Goal: Browse casually: Explore the website without a specific task or goal

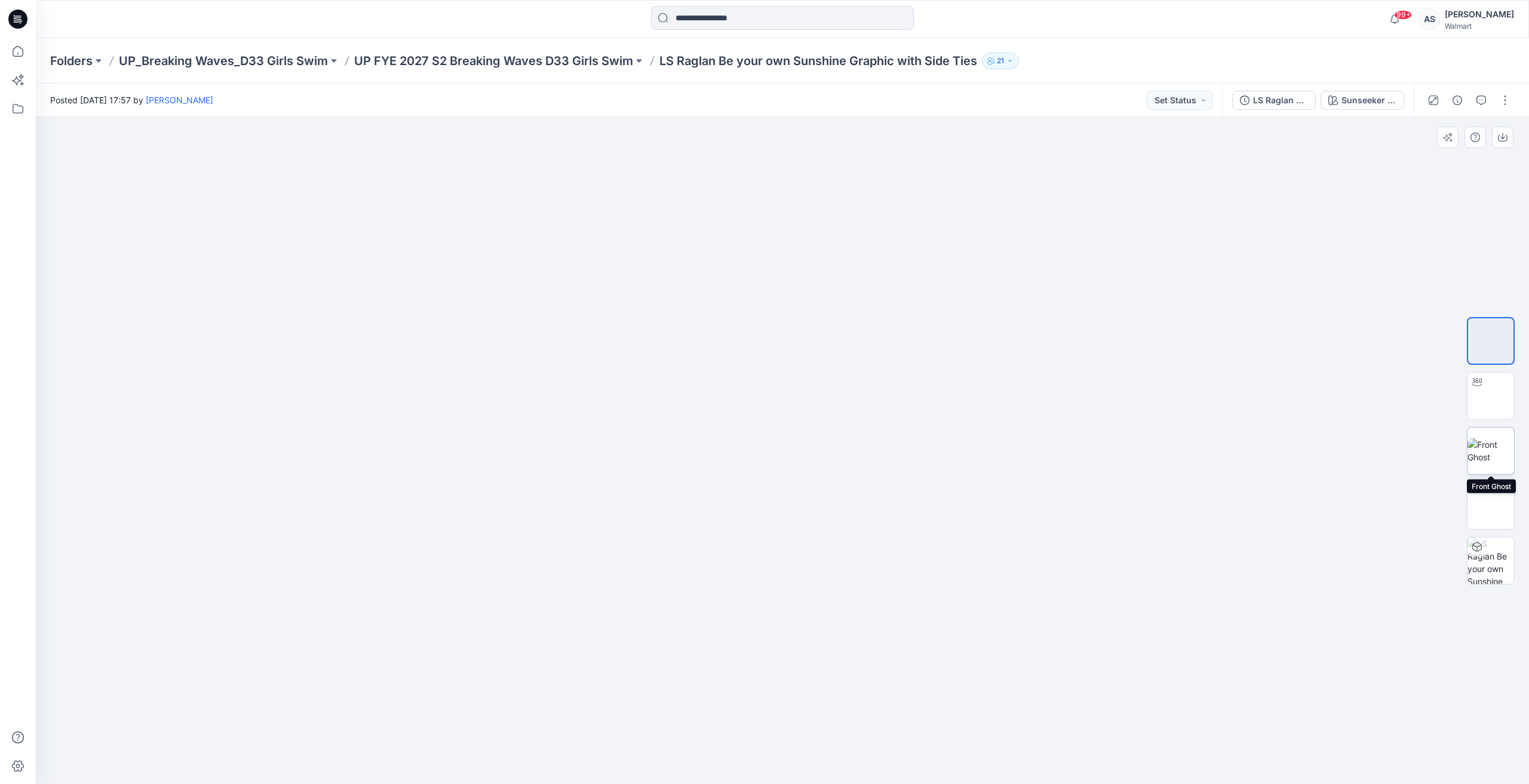
click at [1489, 443] on img at bounding box center [1490, 451] width 46 height 25
click at [1502, 131] on button "button" at bounding box center [1503, 137] width 22 height 22
click at [19, 58] on icon at bounding box center [18, 52] width 26 height 26
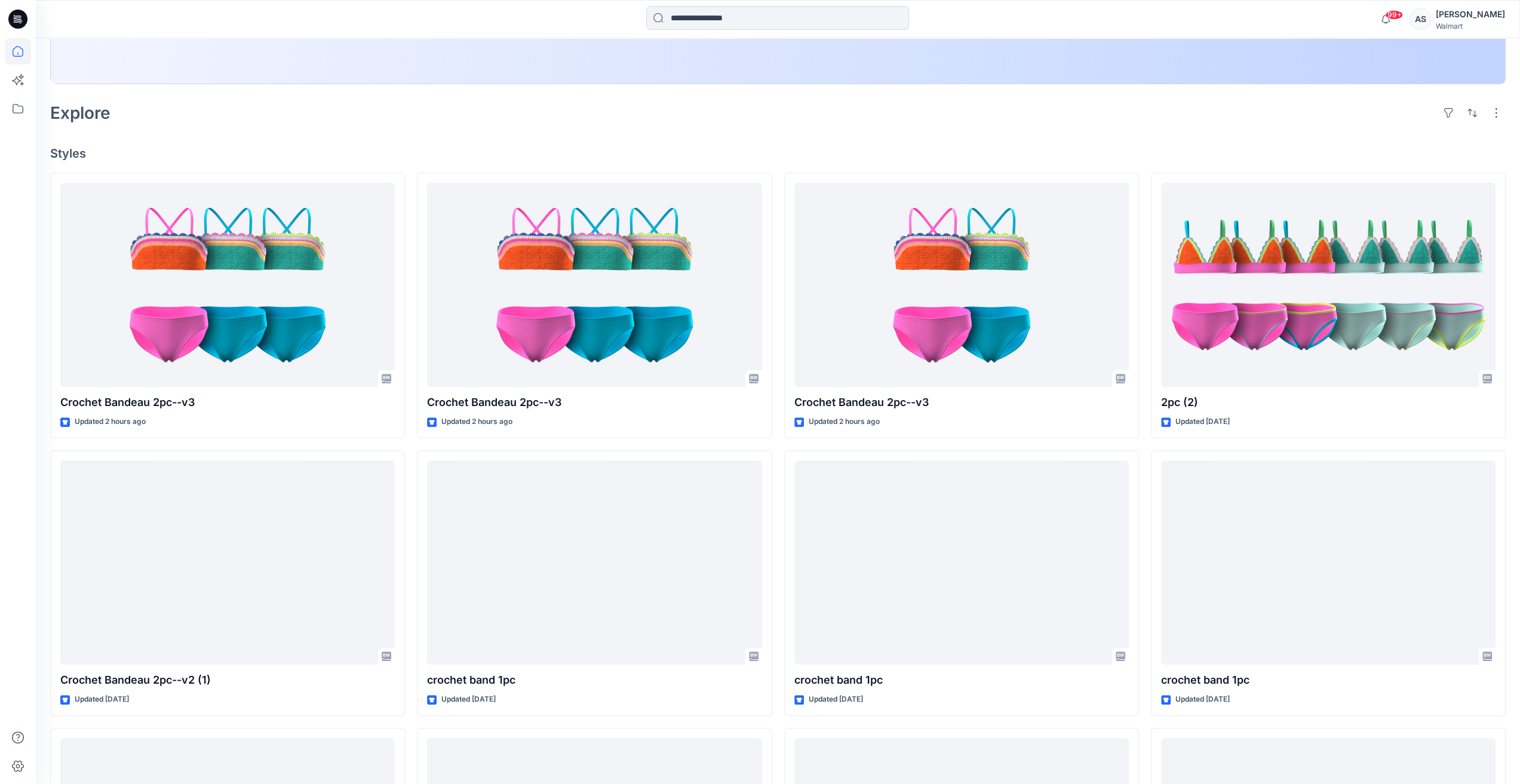
scroll to position [298, 0]
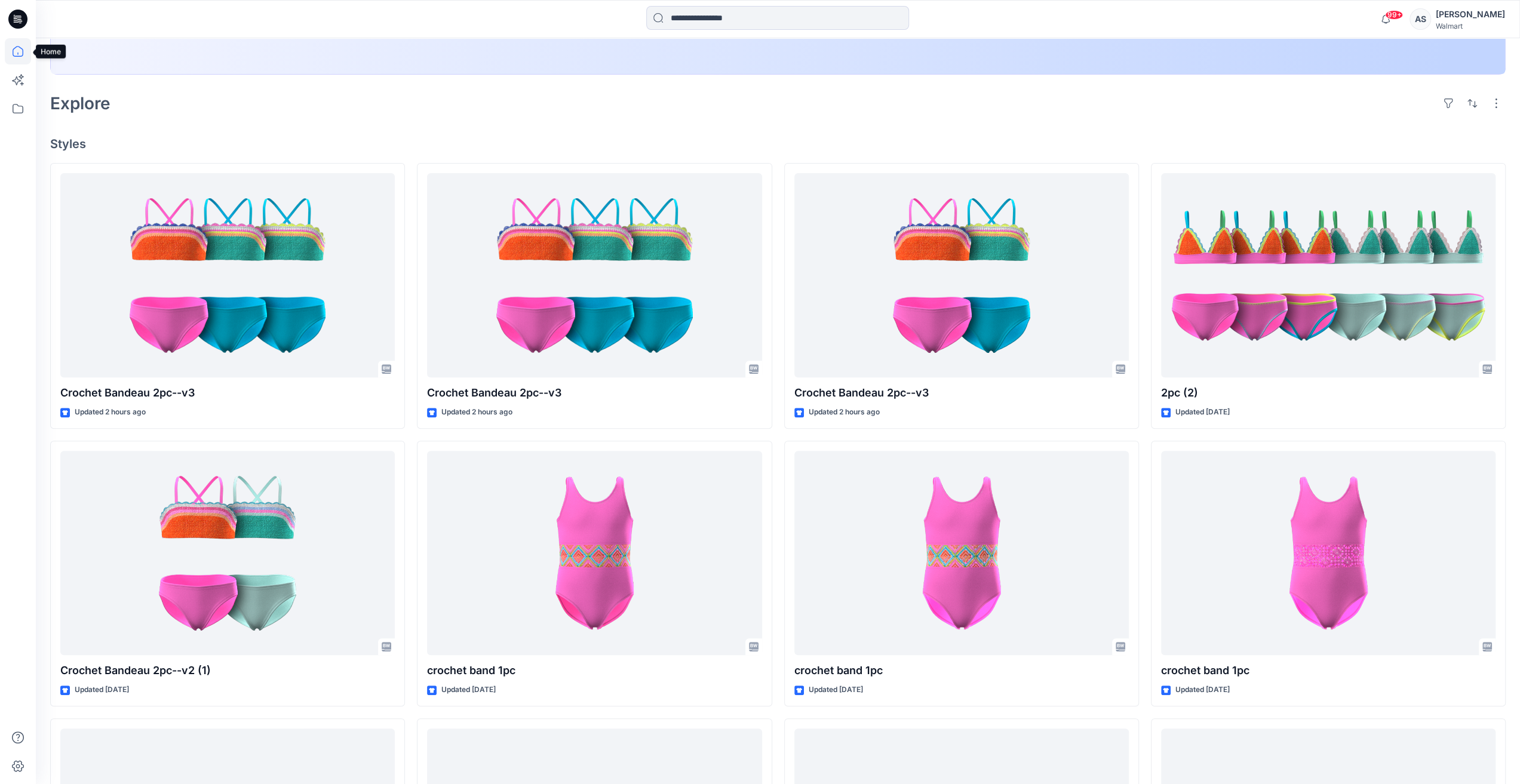
click at [25, 59] on icon at bounding box center [18, 52] width 26 height 26
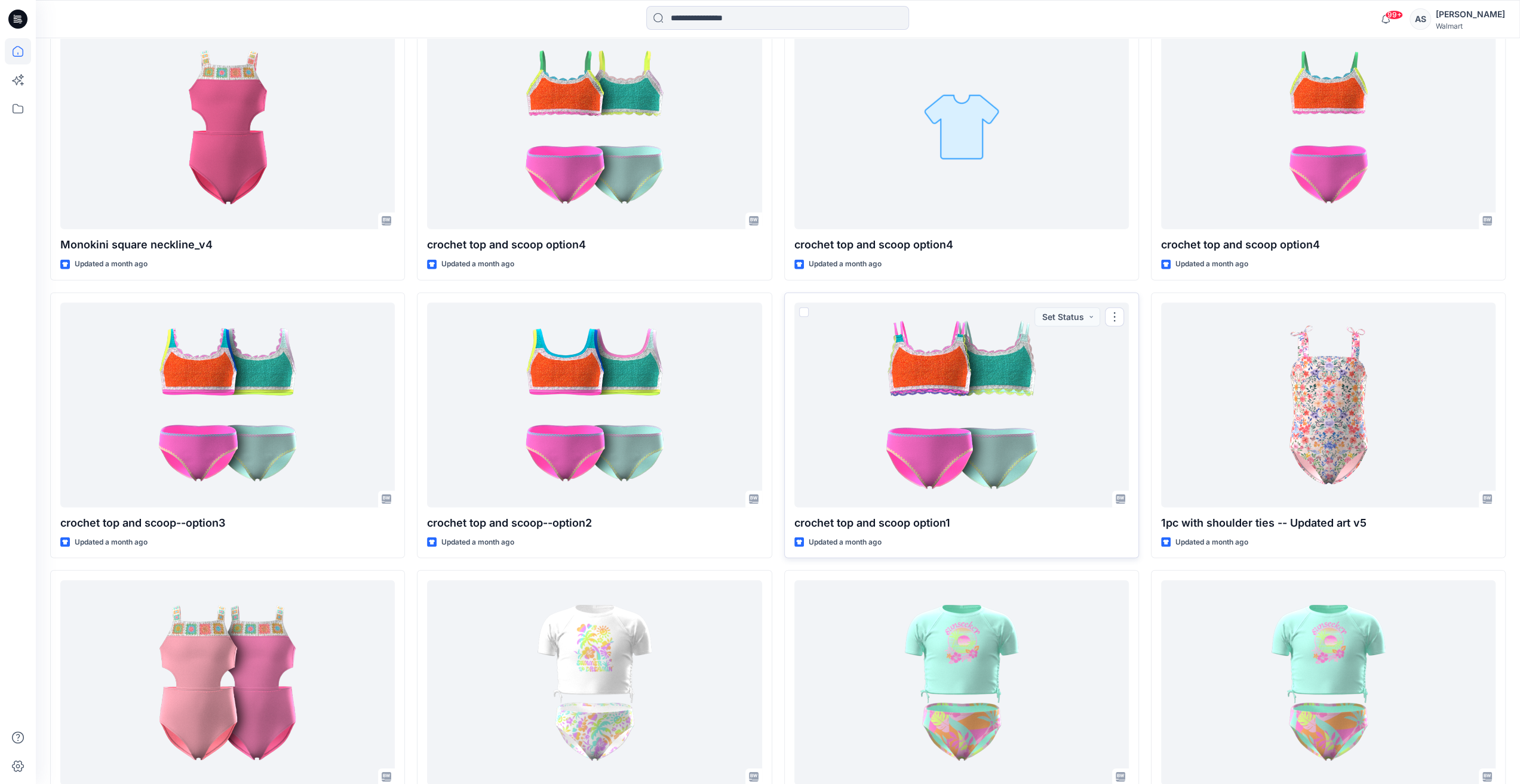
scroll to position [3642, 0]
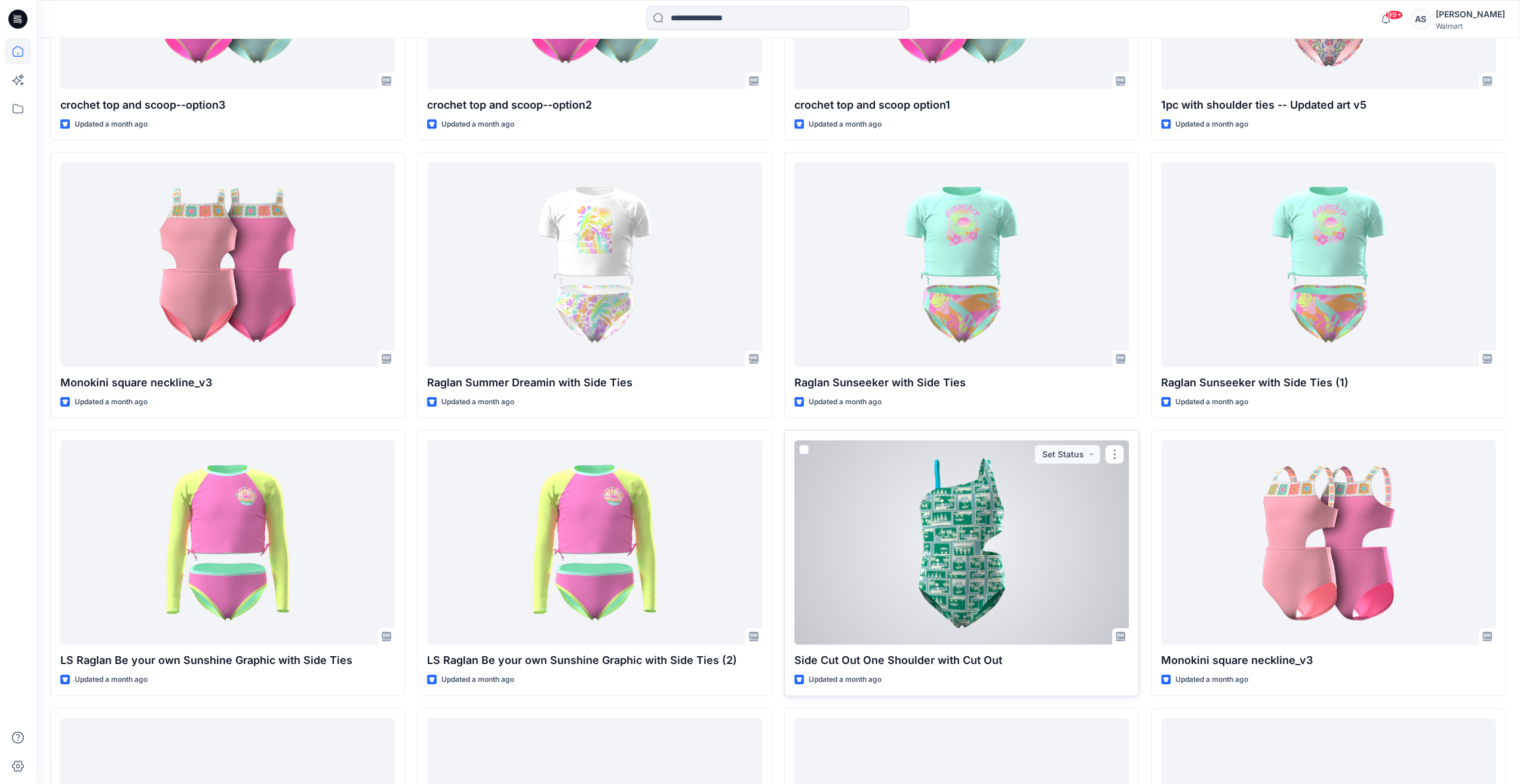
click at [897, 529] on div at bounding box center [961, 543] width 334 height 205
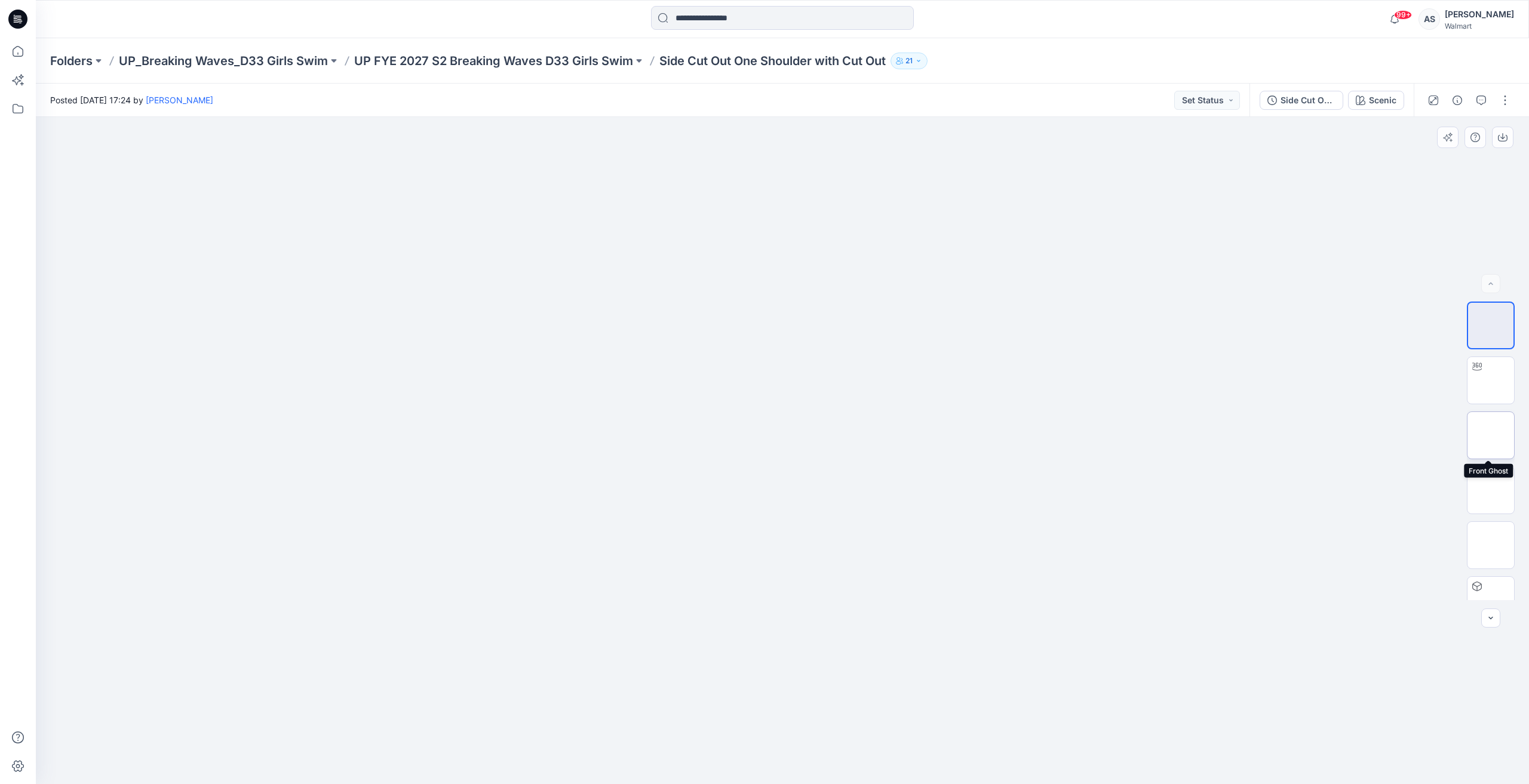
click at [1491, 436] on img at bounding box center [1491, 436] width 0 height 0
click at [1505, 132] on button "button" at bounding box center [1503, 137] width 22 height 22
click at [12, 47] on icon at bounding box center [18, 52] width 26 height 26
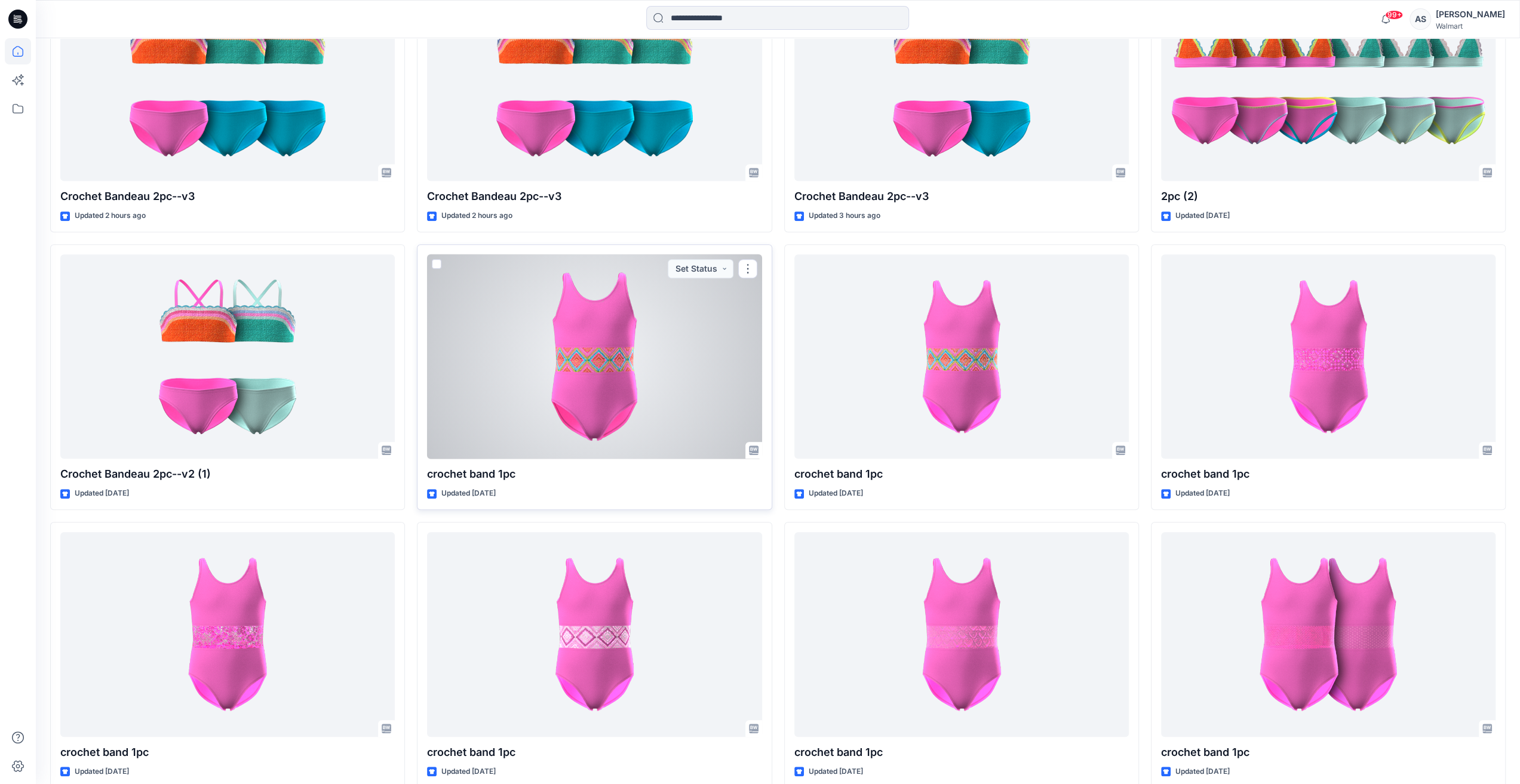
scroll to position [197, 0]
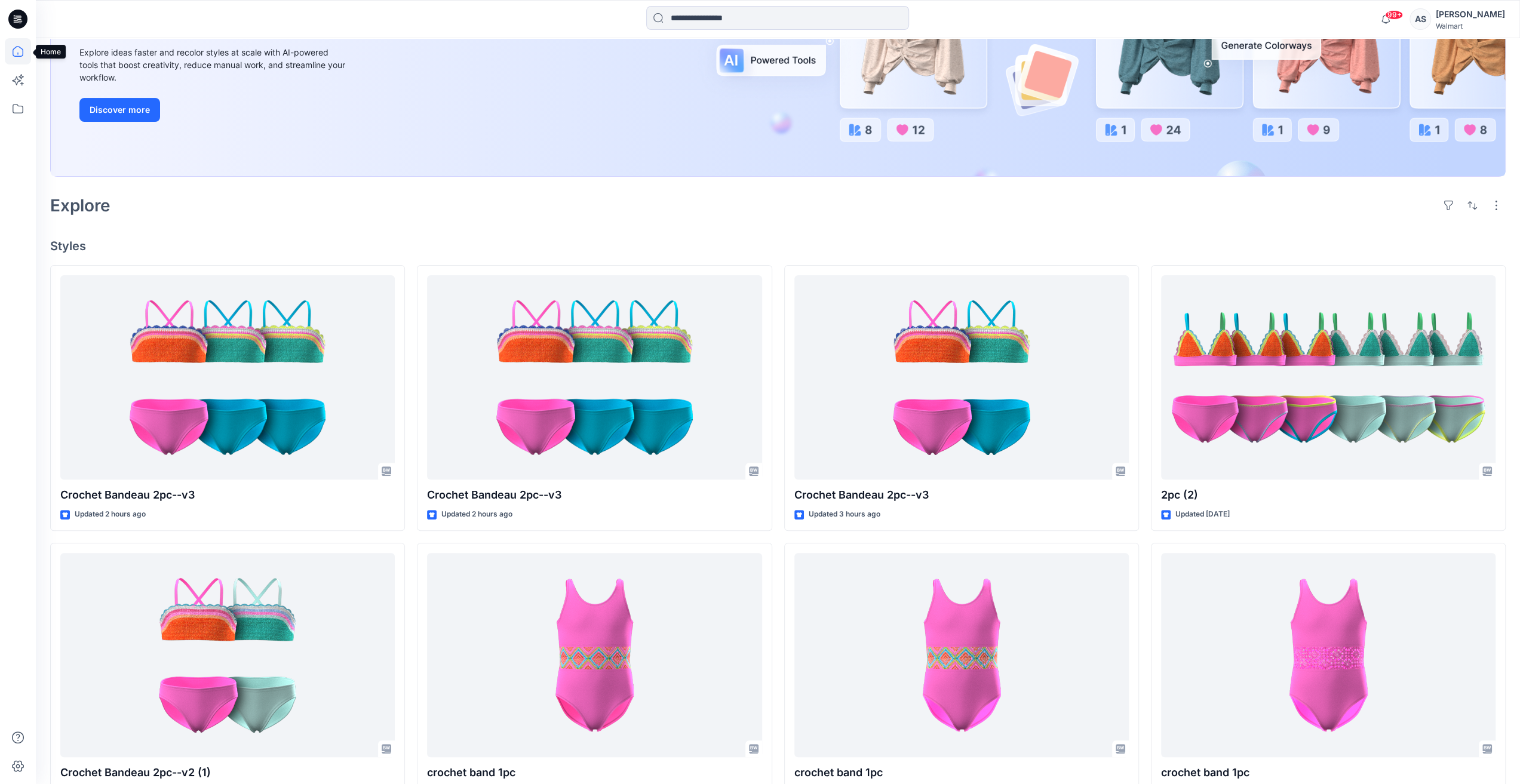
click at [12, 45] on icon at bounding box center [18, 52] width 26 height 26
click at [20, 110] on icon at bounding box center [18, 109] width 26 height 26
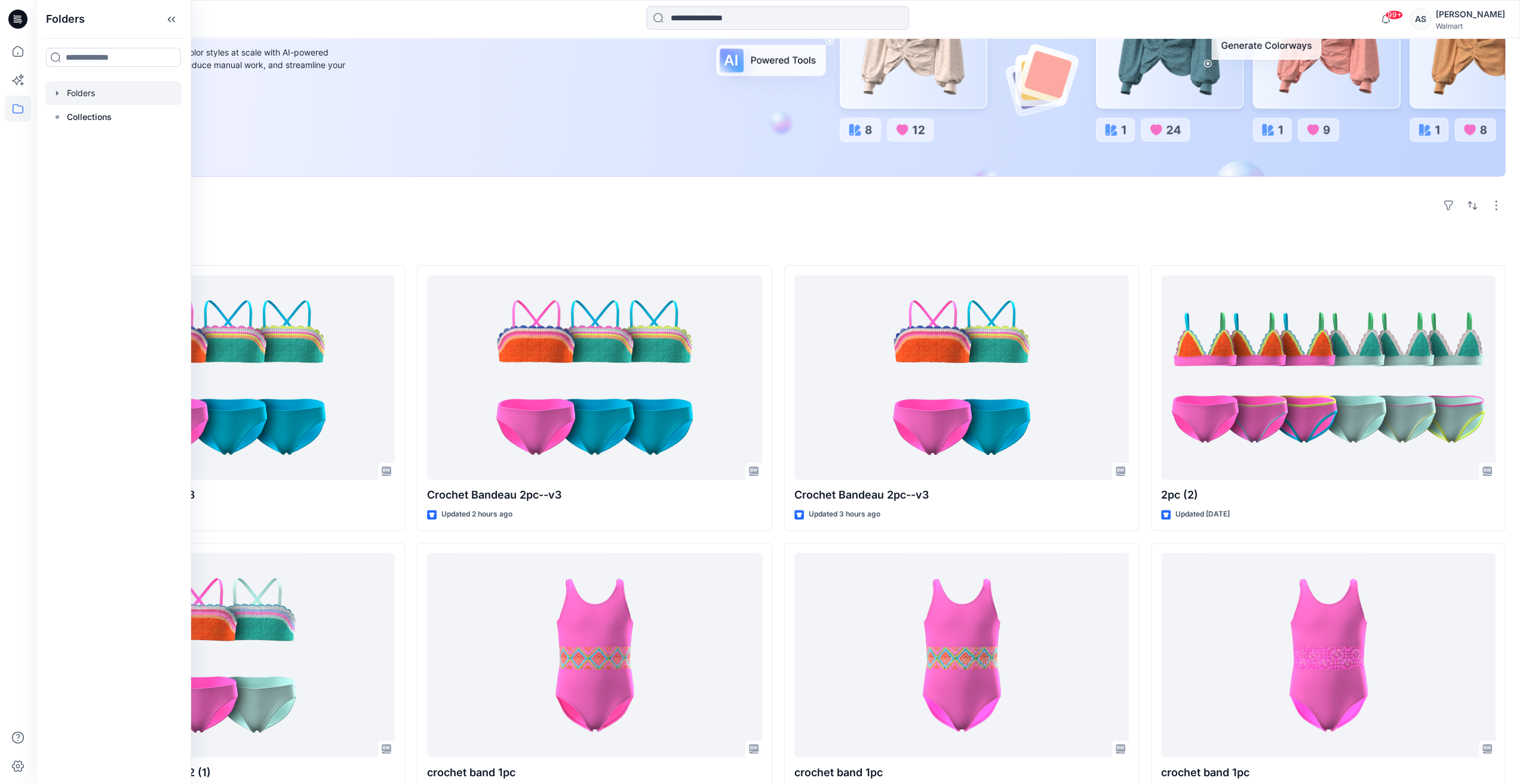
click at [78, 101] on div at bounding box center [113, 92] width 136 height 24
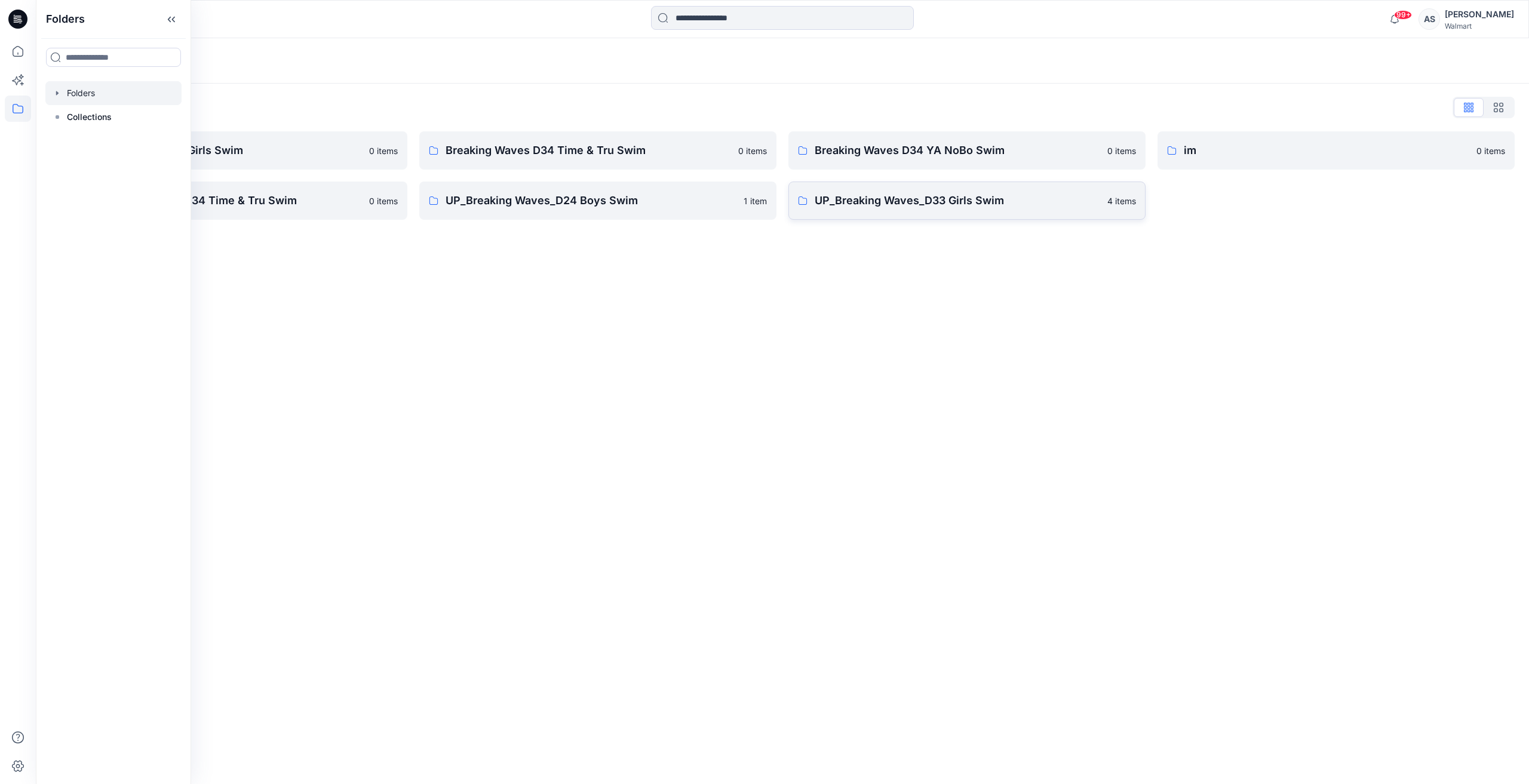
click at [937, 213] on link "UP_Breaking Waves_D33 Girls Swim 4 items" at bounding box center [966, 200] width 357 height 39
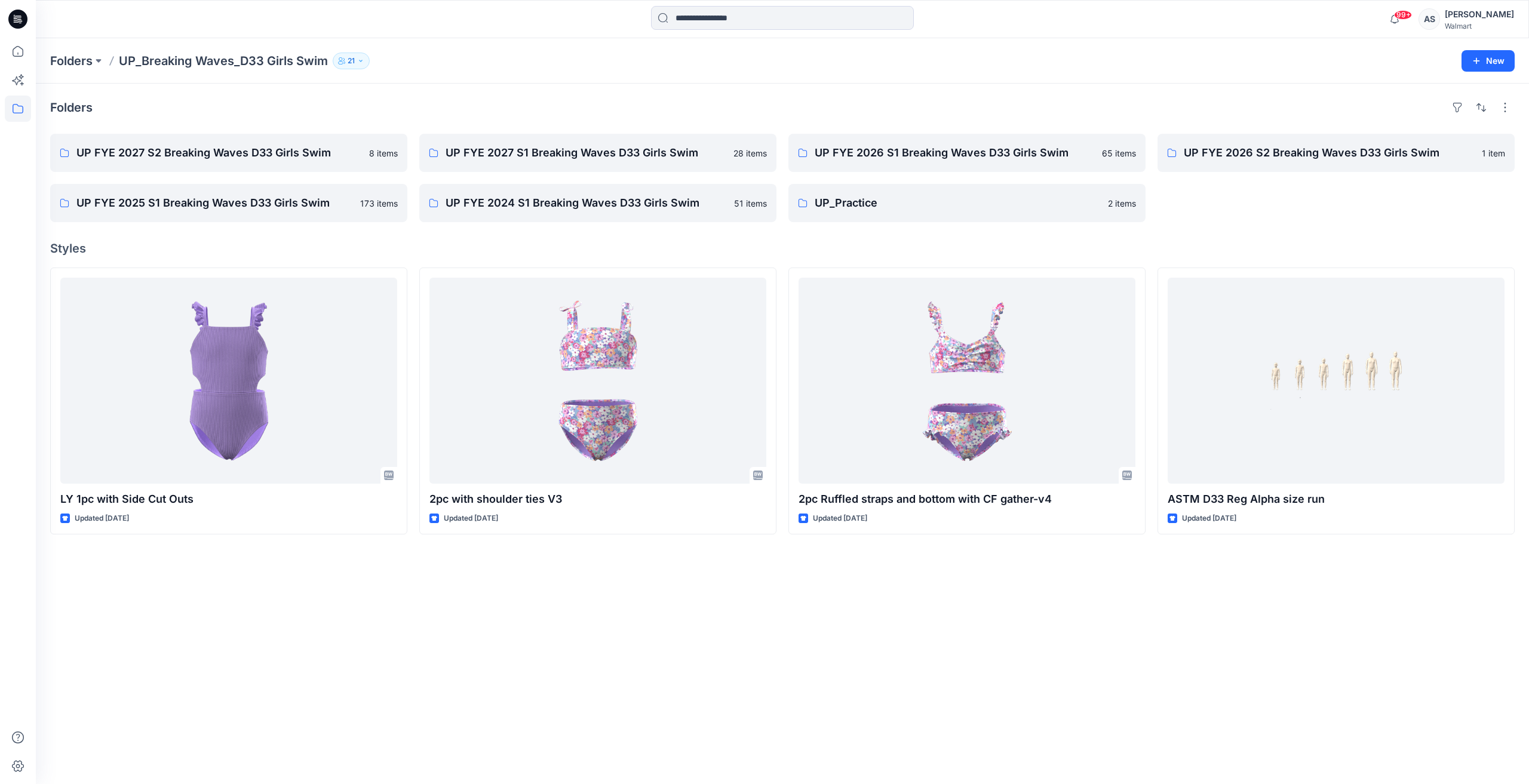
click at [1196, 214] on div "UP FYE 2026 S2 Breaking Waves D33 Girls Swim 1 item" at bounding box center [1336, 178] width 357 height 88
click at [22, 53] on icon at bounding box center [18, 52] width 26 height 26
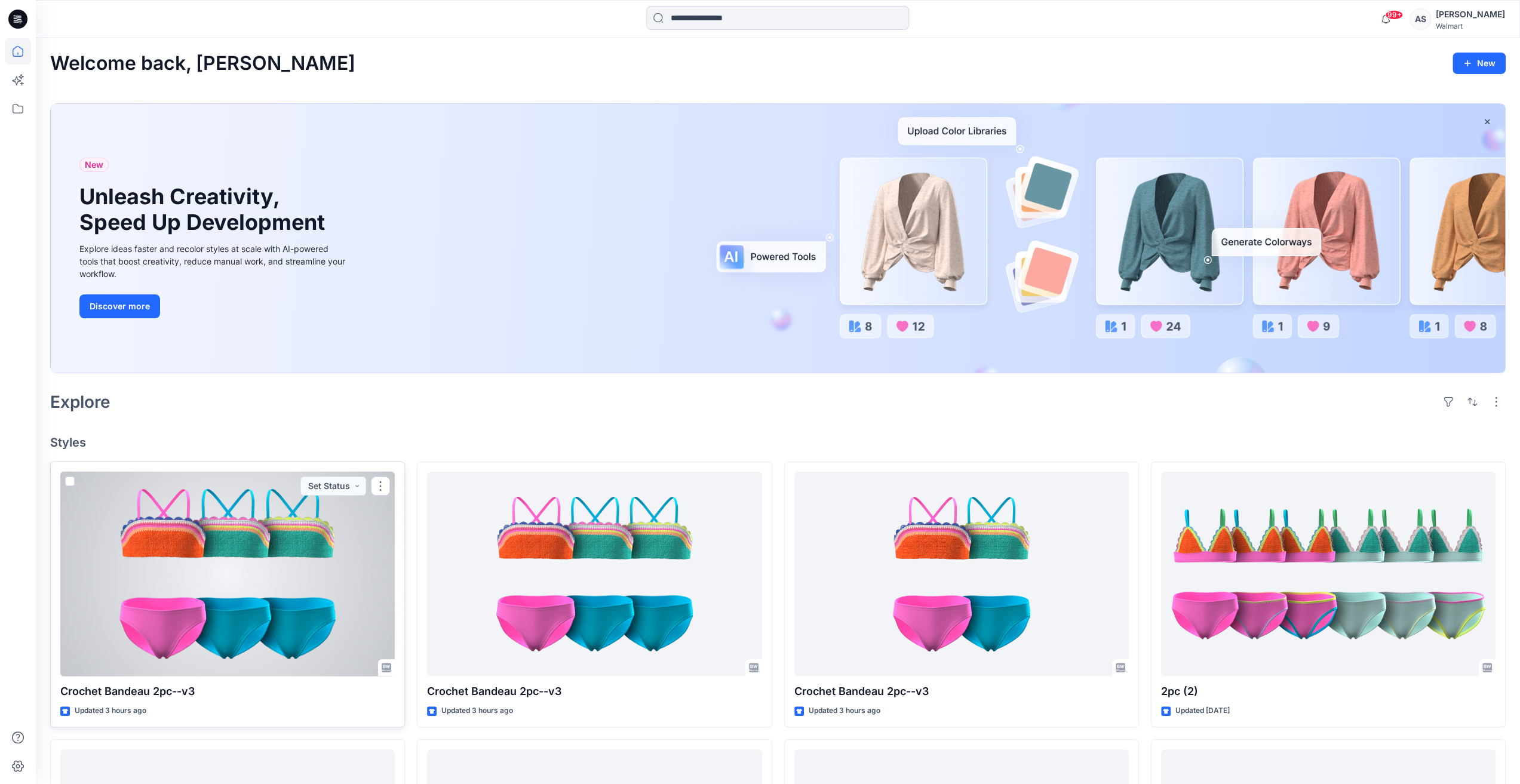
click at [239, 587] on div at bounding box center [227, 574] width 334 height 205
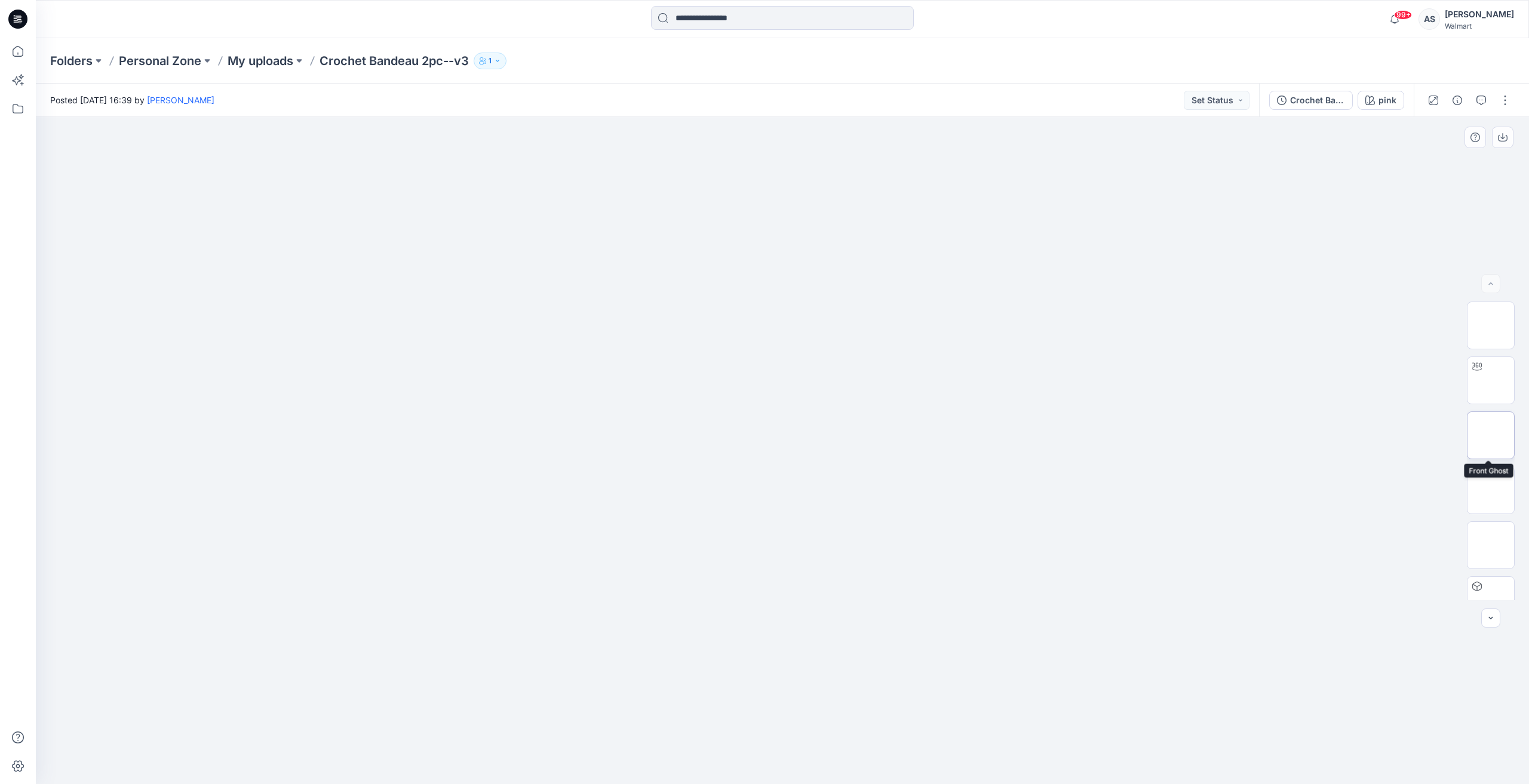
click at [1491, 436] on img at bounding box center [1491, 436] width 0 height 0
click at [1501, 132] on button "button" at bounding box center [1503, 137] width 22 height 22
